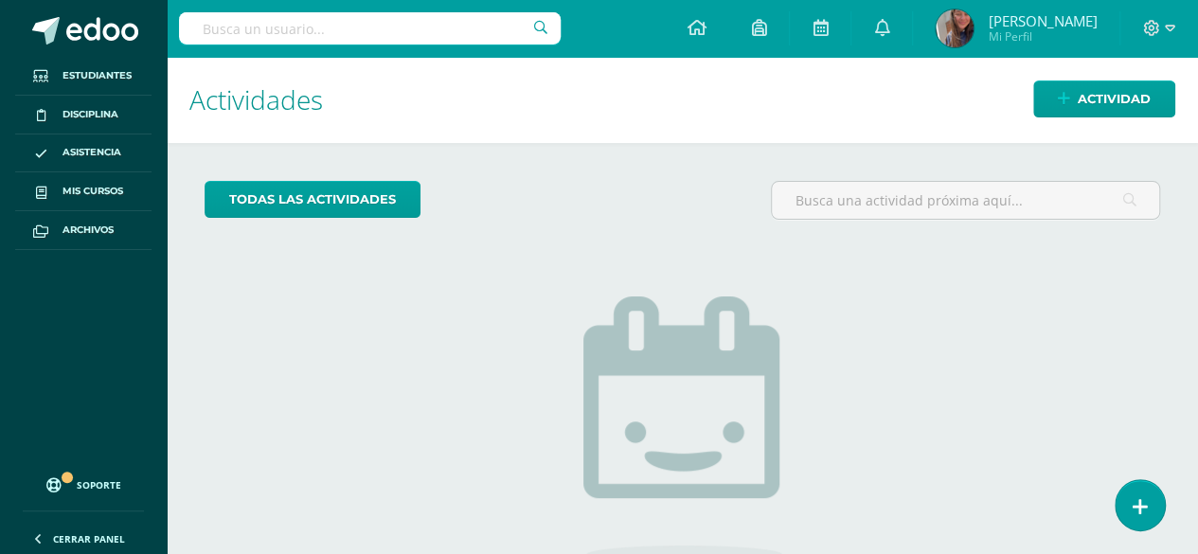
click at [1132, 516] on link at bounding box center [1139, 505] width 49 height 50
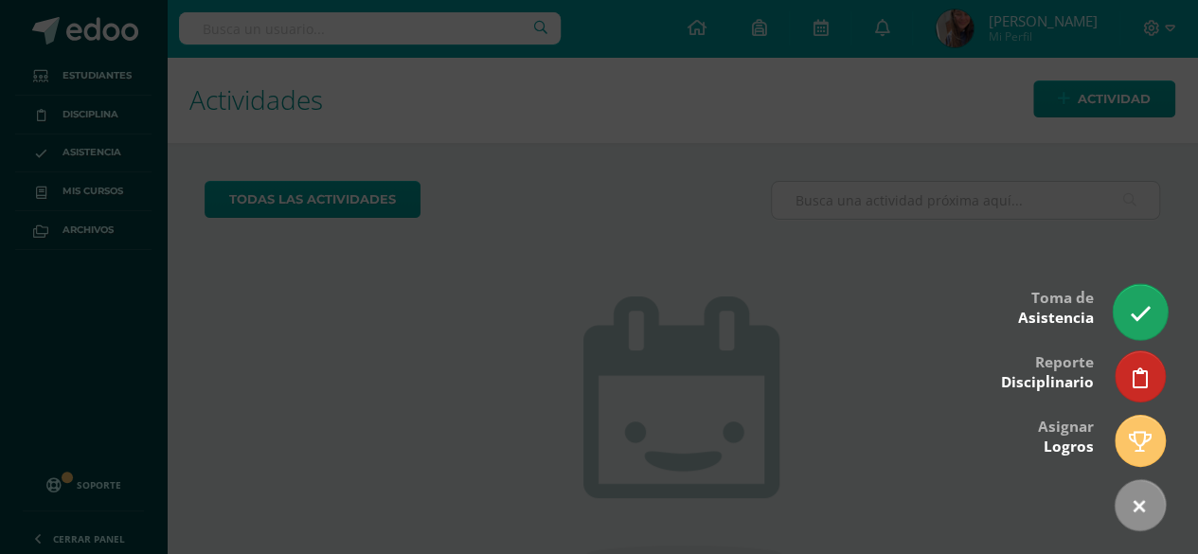
click at [1124, 303] on link at bounding box center [1140, 311] width 54 height 55
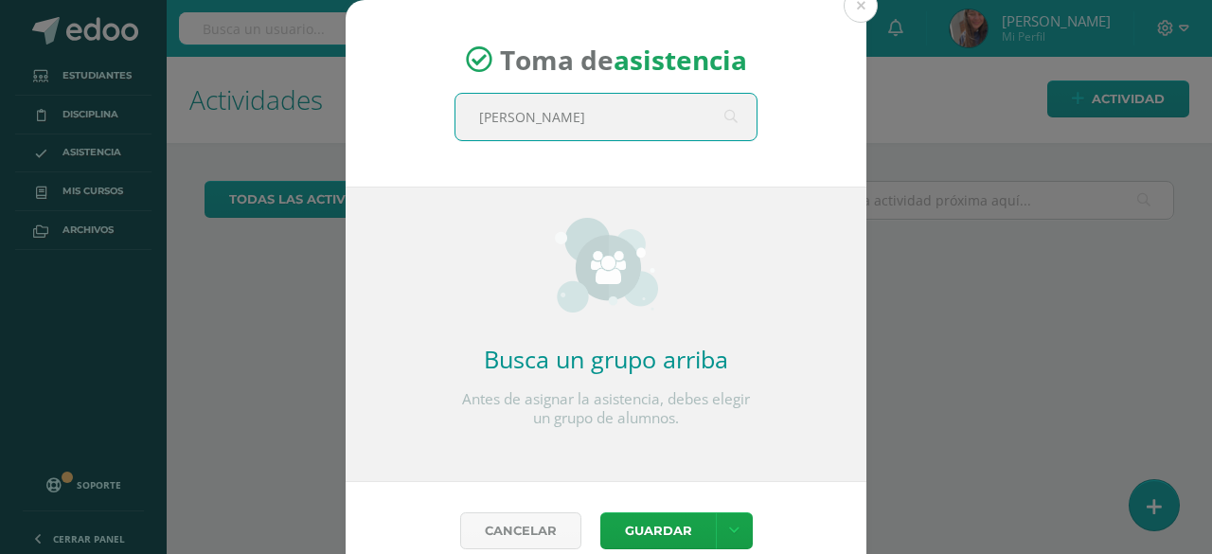
type input "[PERSON_NAME]"
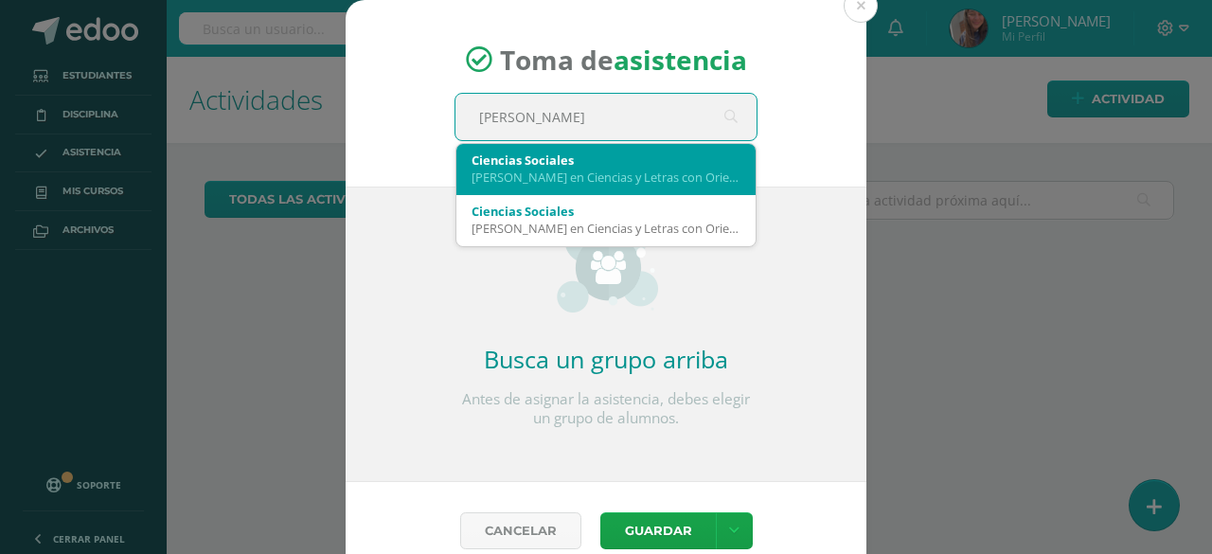
click at [545, 156] on div "Ciencias Sociales" at bounding box center [606, 160] width 269 height 17
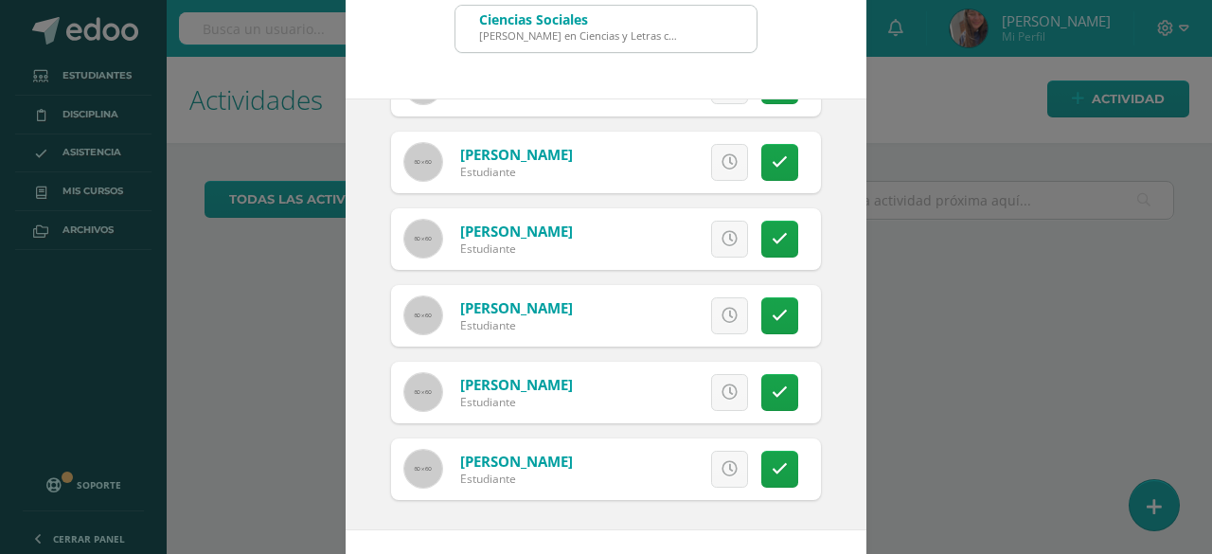
scroll to position [159, 0]
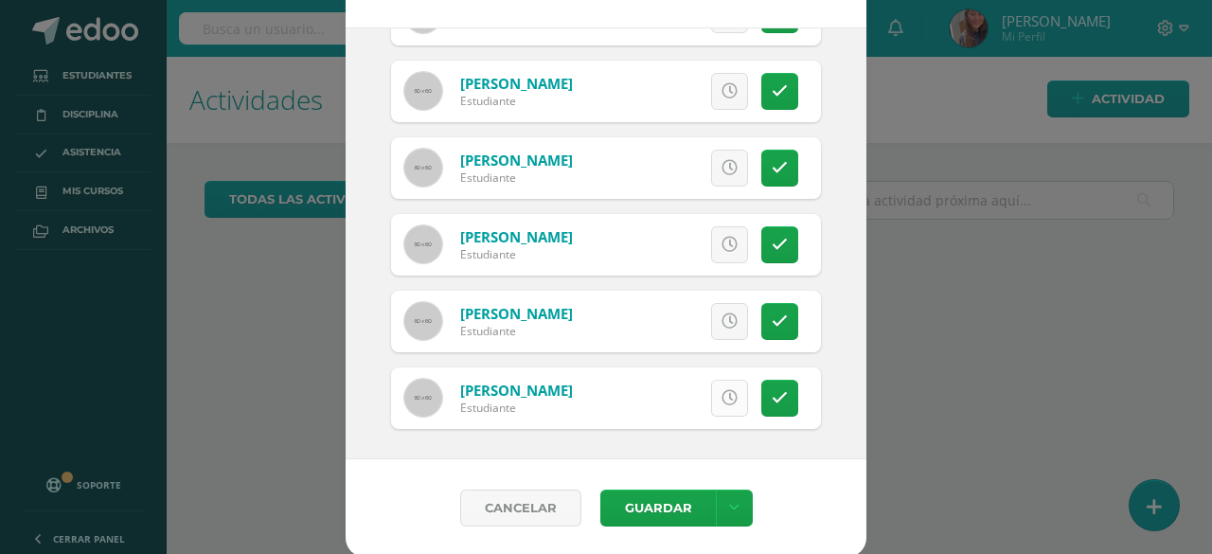
click at [722, 391] on icon at bounding box center [730, 398] width 16 height 16
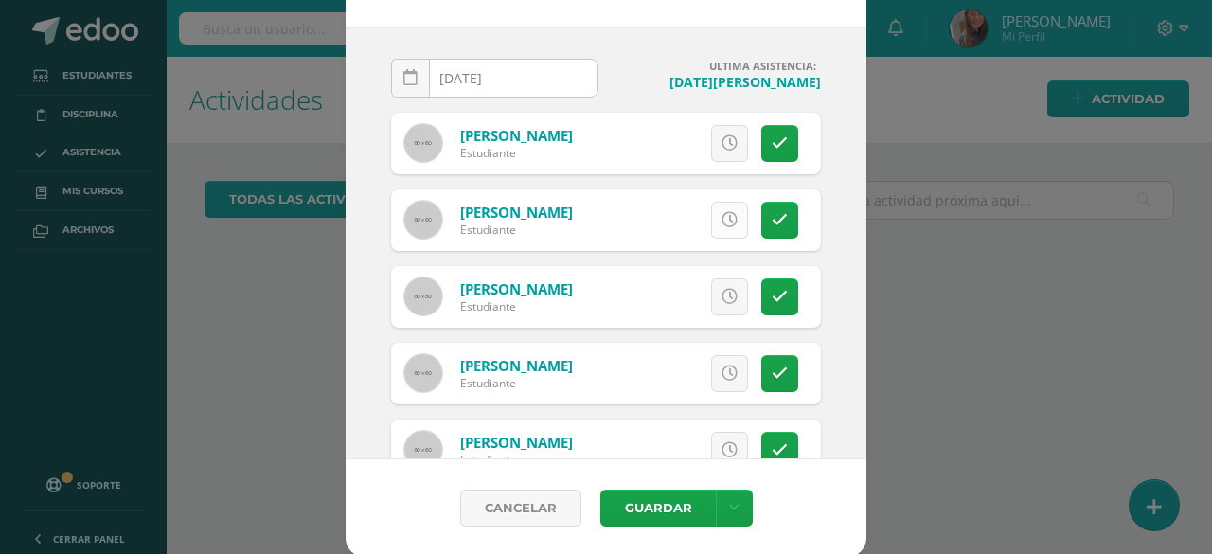
scroll to position [0, 0]
click at [711, 230] on link at bounding box center [729, 220] width 37 height 37
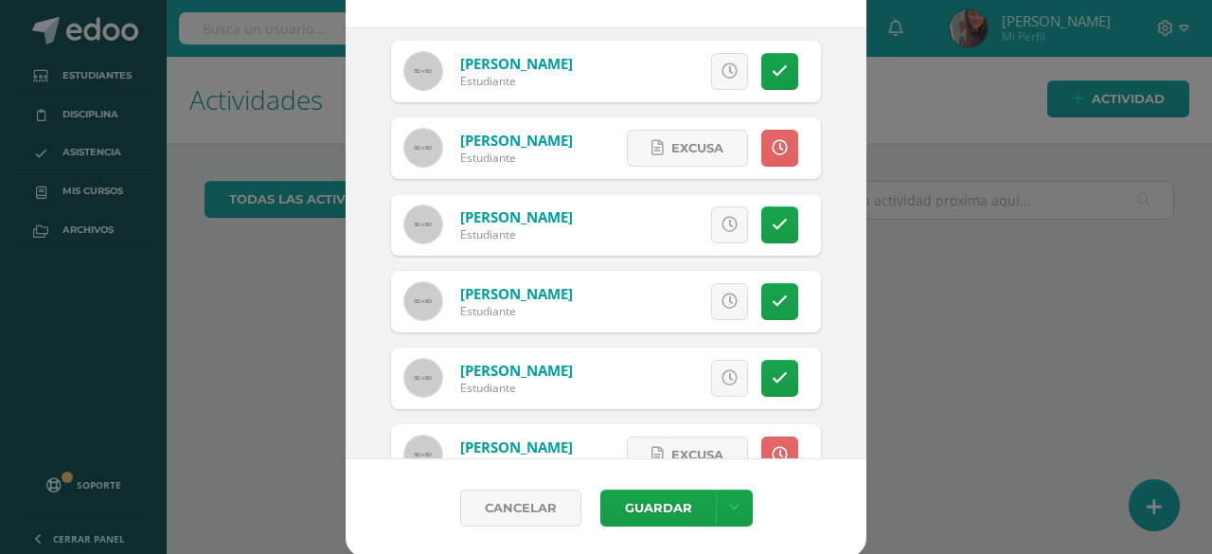
scroll to position [129, 0]
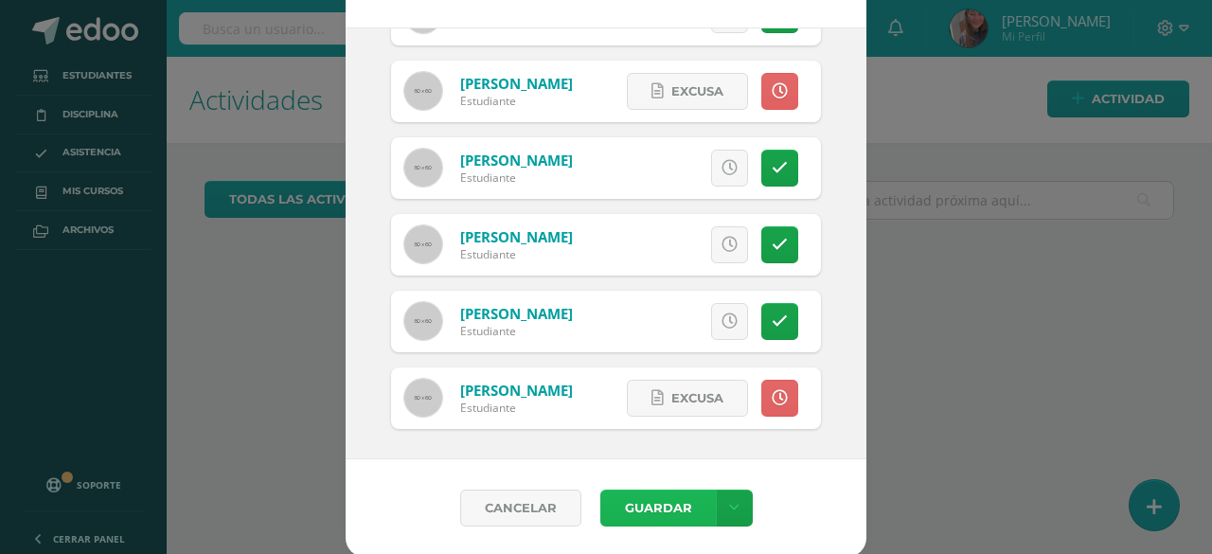
click at [664, 513] on button "Guardar" at bounding box center [658, 508] width 116 height 37
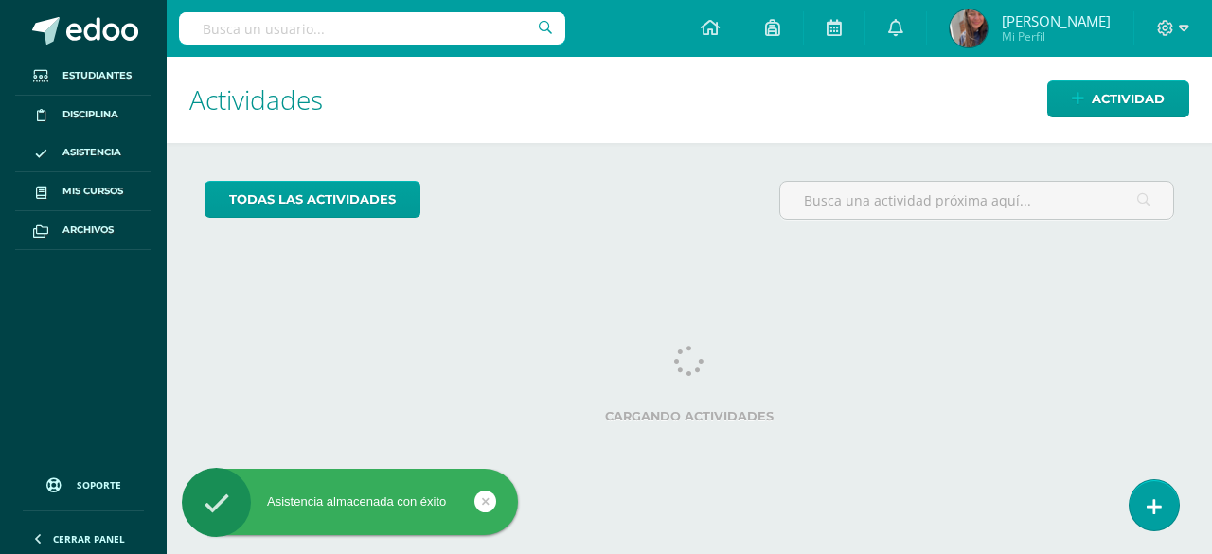
click at [1139, 504] on link at bounding box center [1154, 505] width 49 height 50
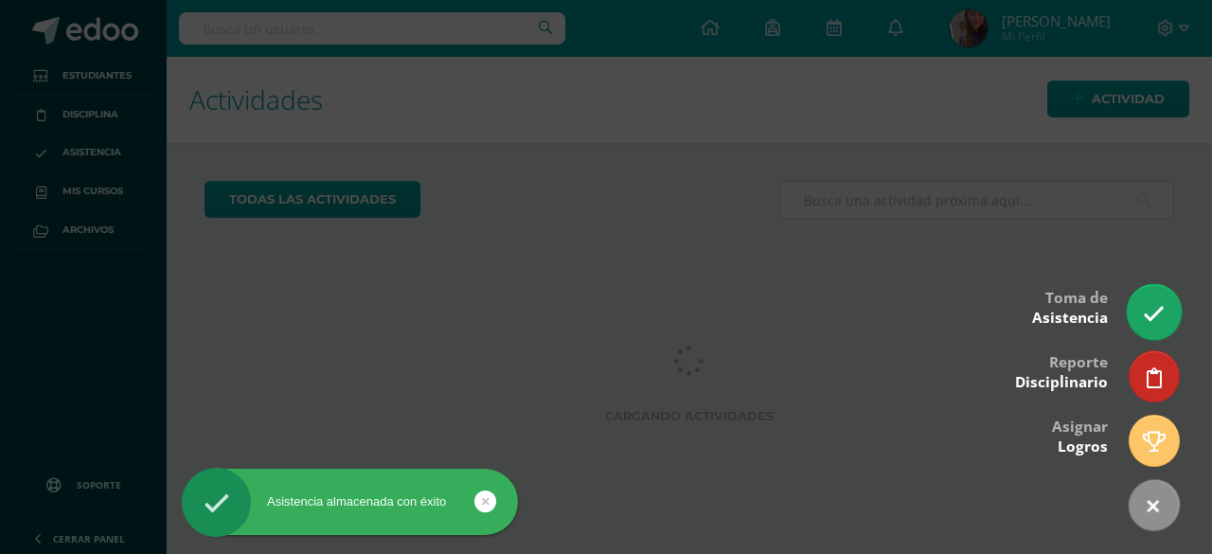
click at [1157, 306] on icon at bounding box center [1154, 314] width 22 height 22
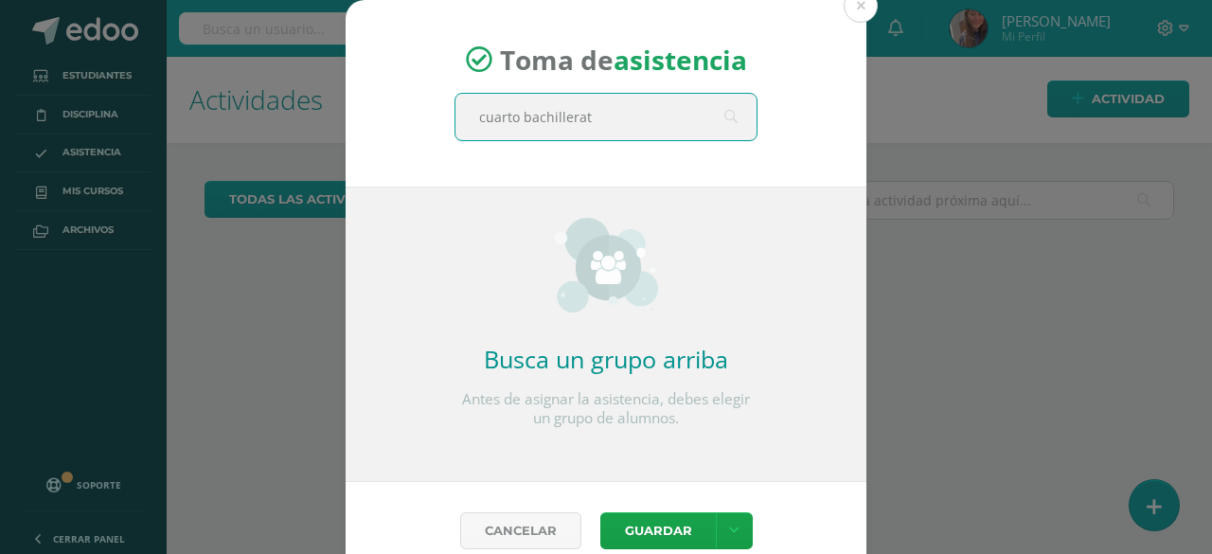
type input "cuarto bachillerato"
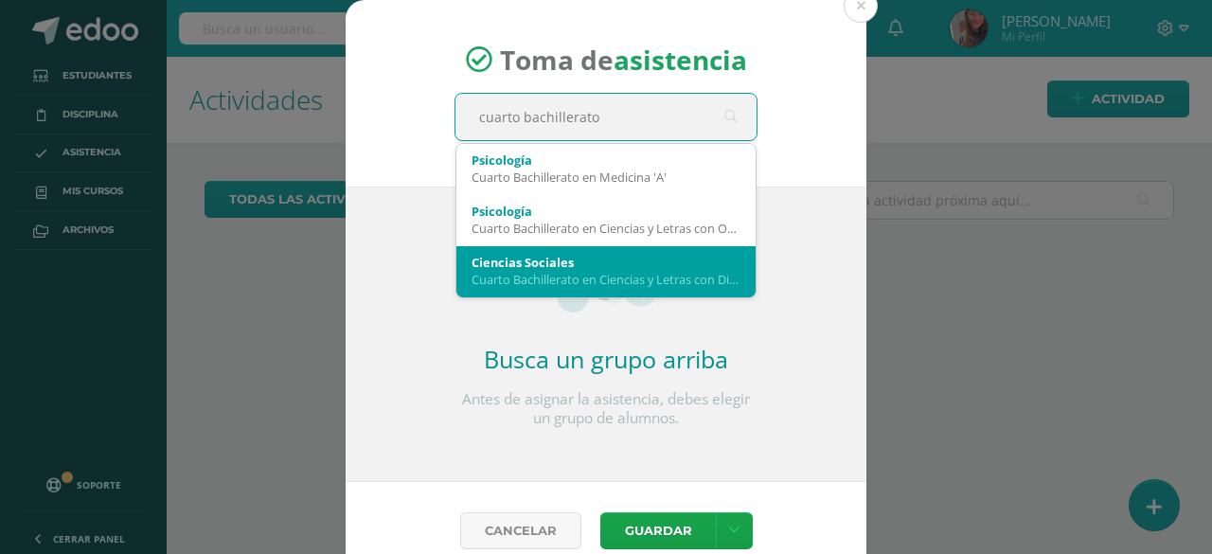
click at [535, 262] on div "Ciencias Sociales" at bounding box center [606, 262] width 269 height 17
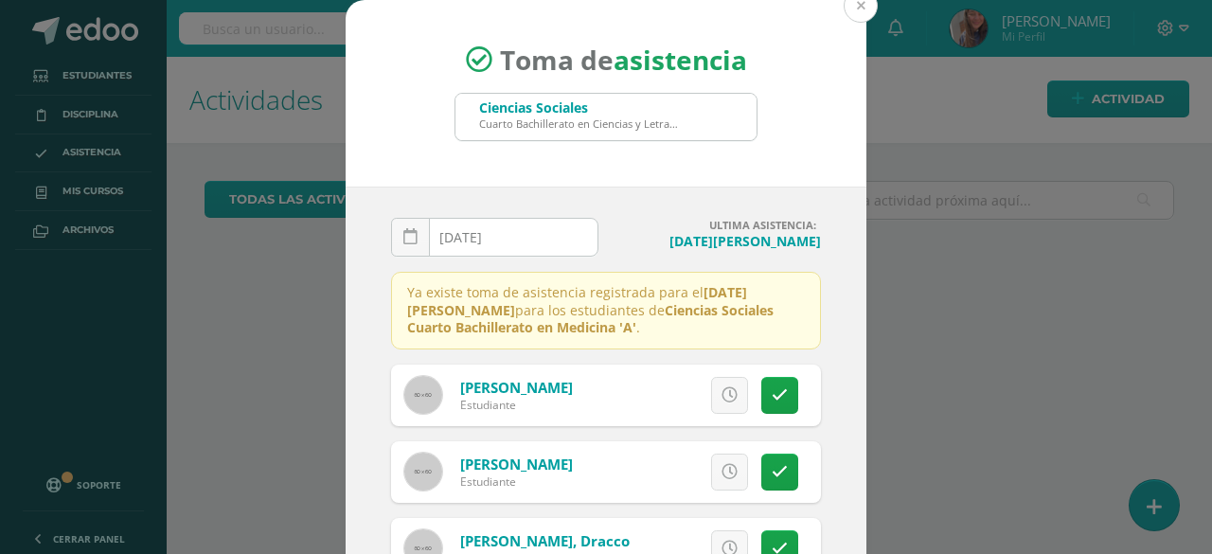
click at [845, 7] on button at bounding box center [861, 6] width 34 height 34
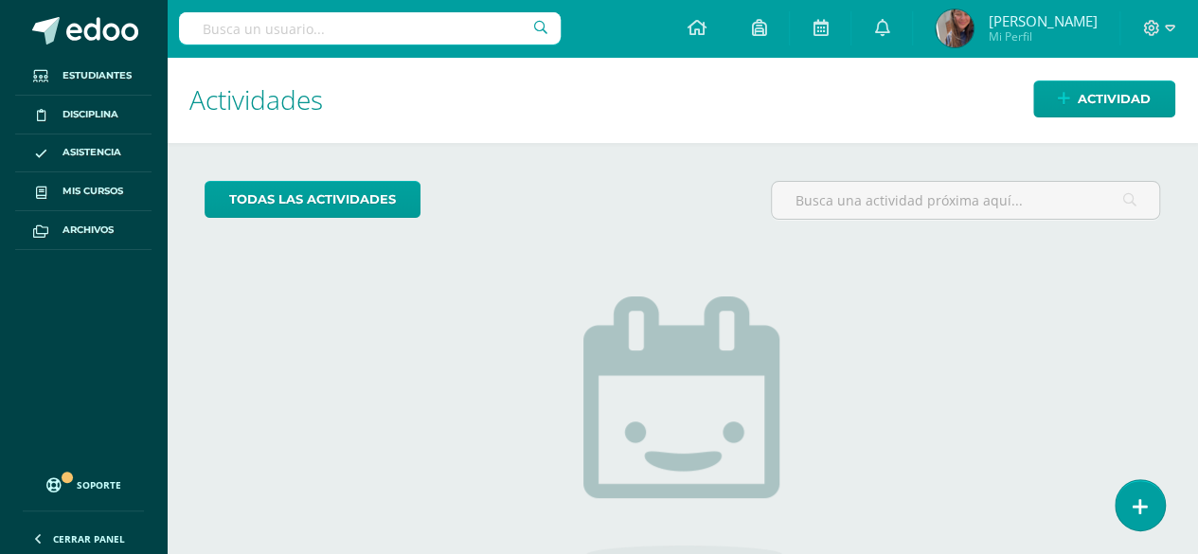
drag, startPoint x: 1157, startPoint y: 504, endPoint x: 1157, endPoint y: 466, distance: 37.9
click at [1157, 504] on link at bounding box center [1139, 505] width 49 height 50
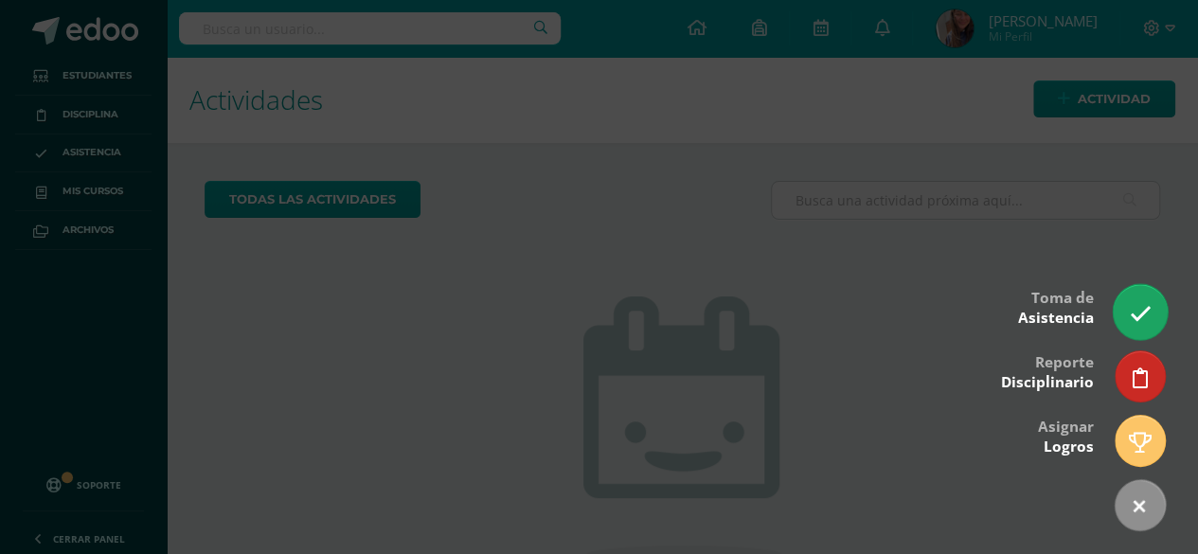
click at [1134, 325] on icon at bounding box center [1140, 314] width 22 height 22
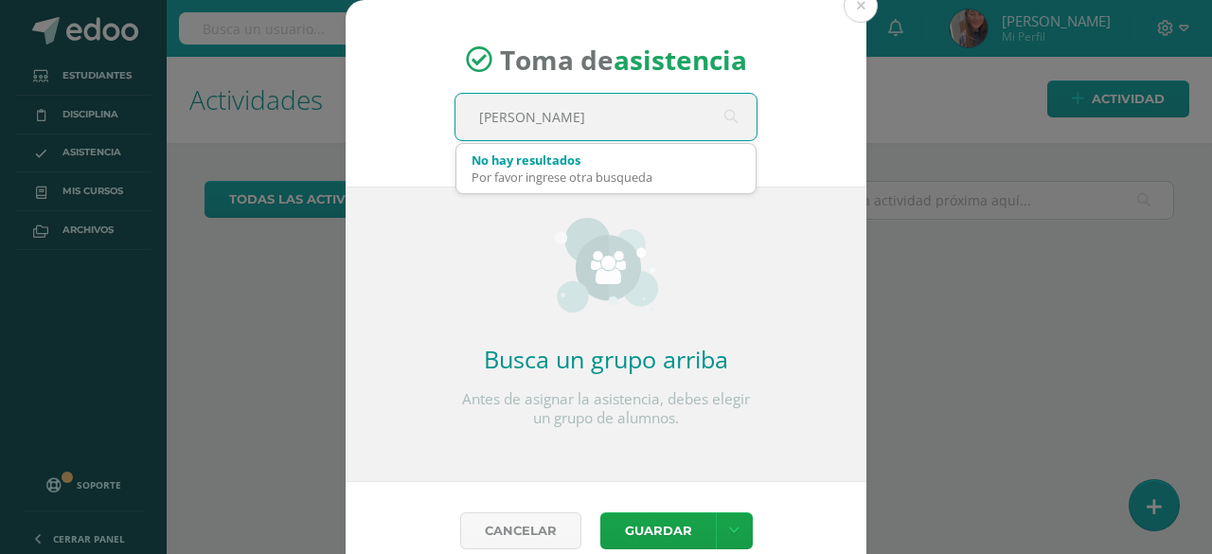
type input "Quinto bachilleato"
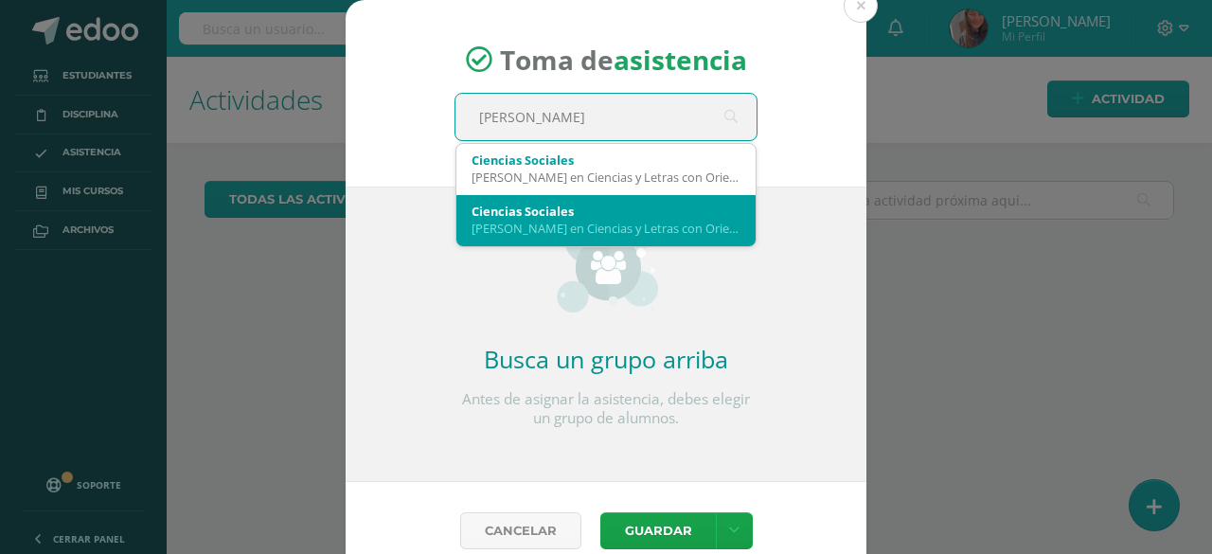
click at [595, 226] on div "[PERSON_NAME] en Ciencias y Letras con Orientacion en Diseno Grafico 'A'" at bounding box center [606, 228] width 269 height 17
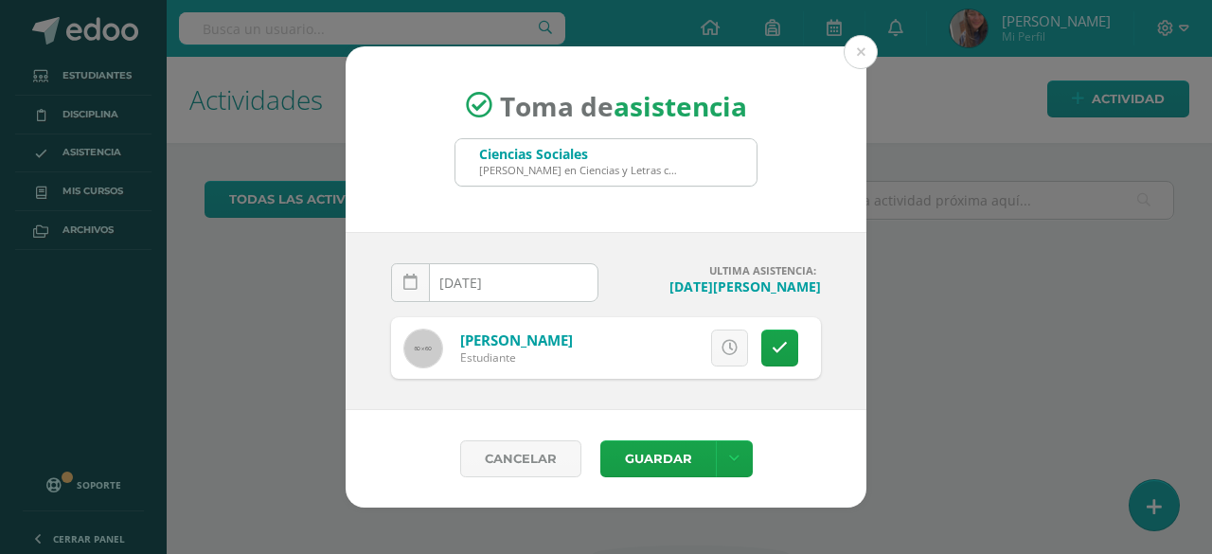
drag, startPoint x: 717, startPoint y: 351, endPoint x: 721, endPoint y: 376, distance: 24.9
click at [717, 352] on link at bounding box center [729, 348] width 37 height 37
click at [663, 450] on button "Guardar" at bounding box center [658, 458] width 116 height 37
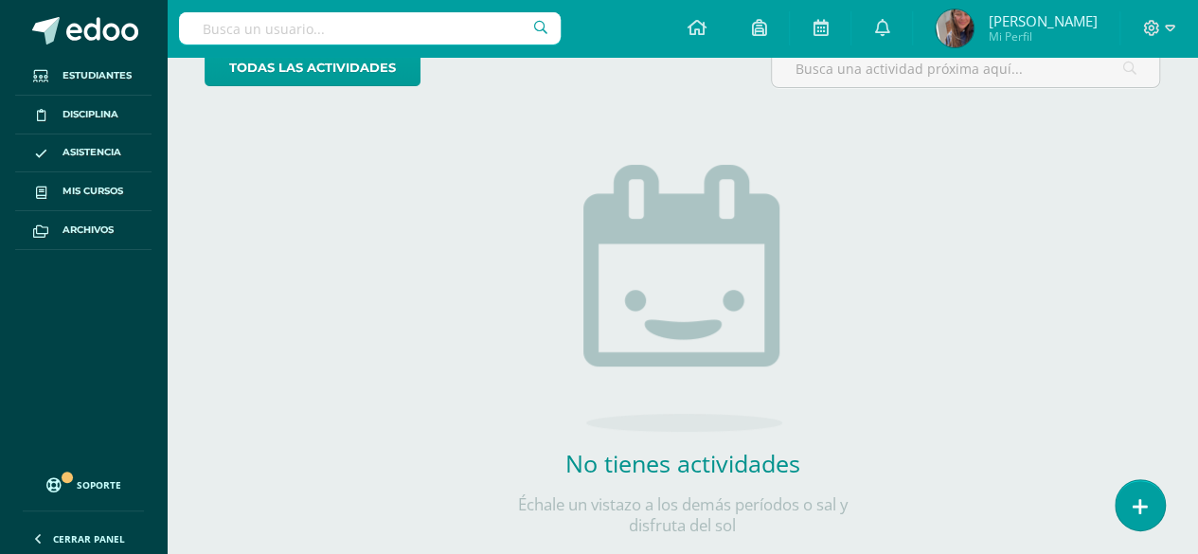
scroll to position [172, 0]
